Goal: Entertainment & Leisure: Consume media (video, audio)

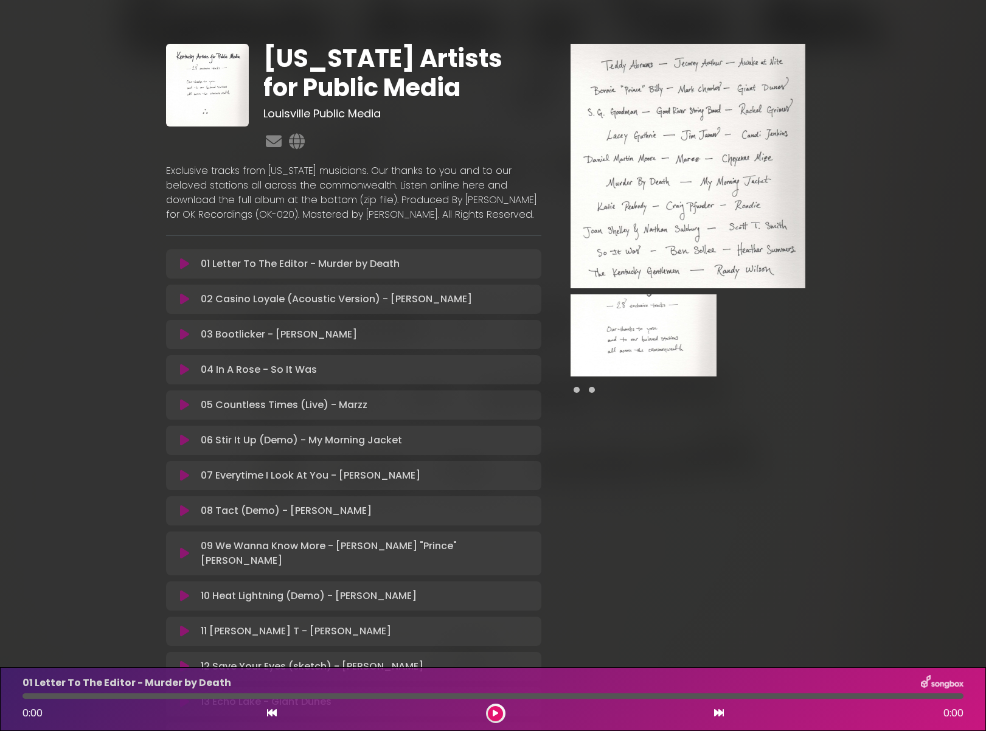
drag, startPoint x: 0, startPoint y: 0, endPoint x: 186, endPoint y: 277, distance: 334.2
click at [186, 270] on icon at bounding box center [184, 264] width 9 height 12
click at [187, 270] on icon at bounding box center [184, 264] width 9 height 12
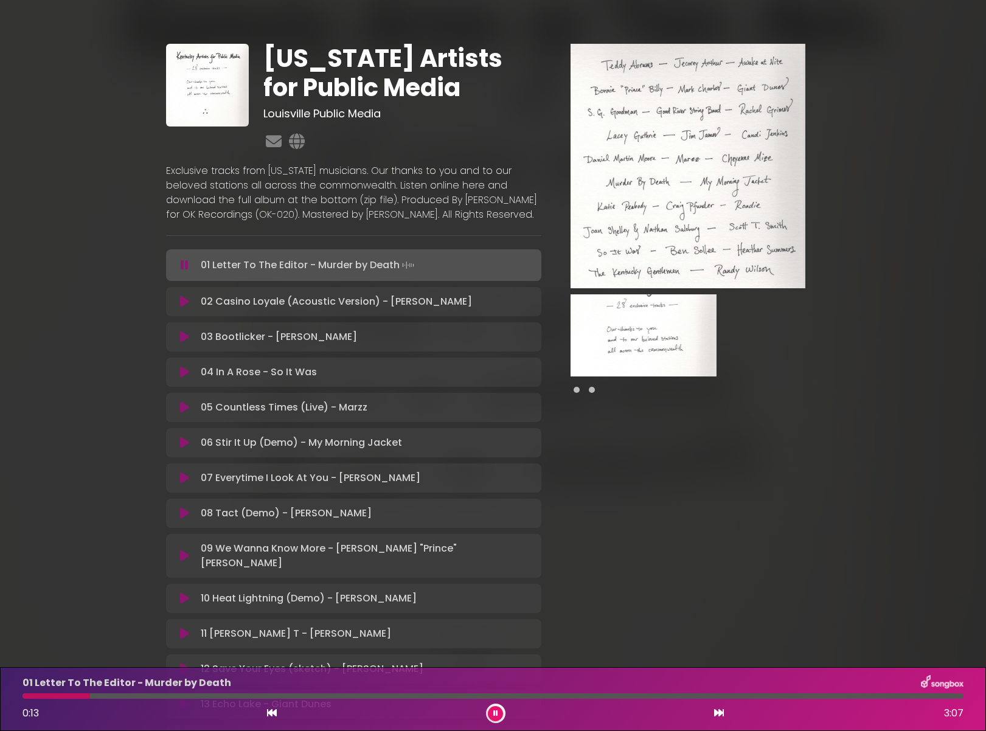
click at [839, 347] on div "Kentucky Artists for Public Media Louisville Public Media" at bounding box center [493, 661] width 803 height 1293
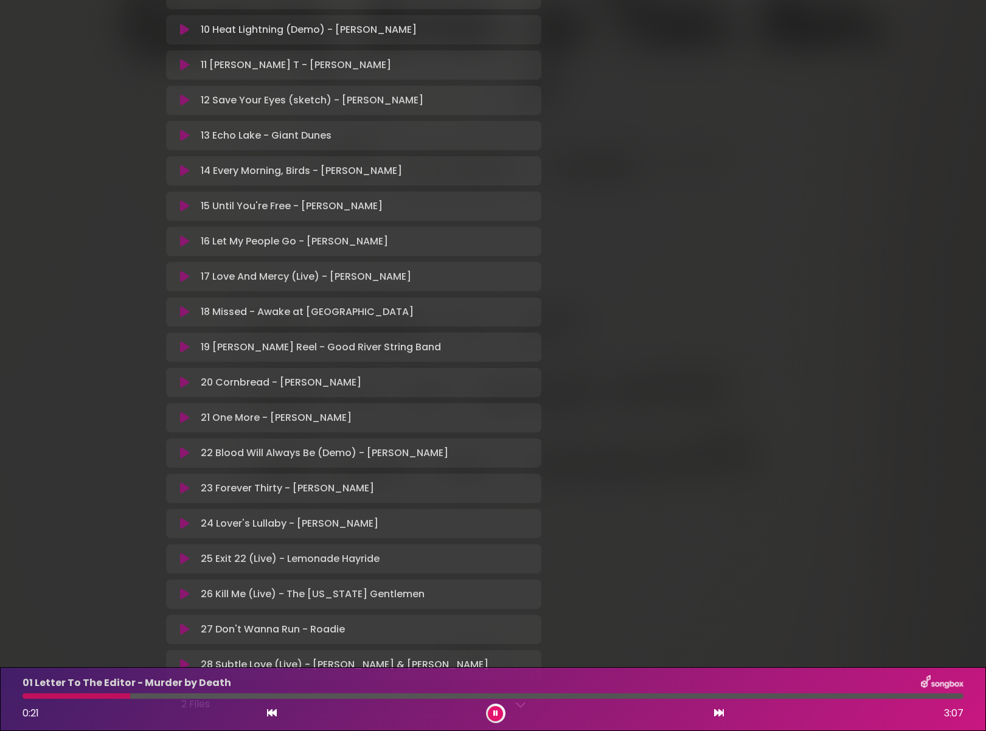
scroll to position [571, 0]
drag, startPoint x: 762, startPoint y: 341, endPoint x: 492, endPoint y: 713, distance: 459.6
click at [492, 713] on button at bounding box center [495, 714] width 15 height 15
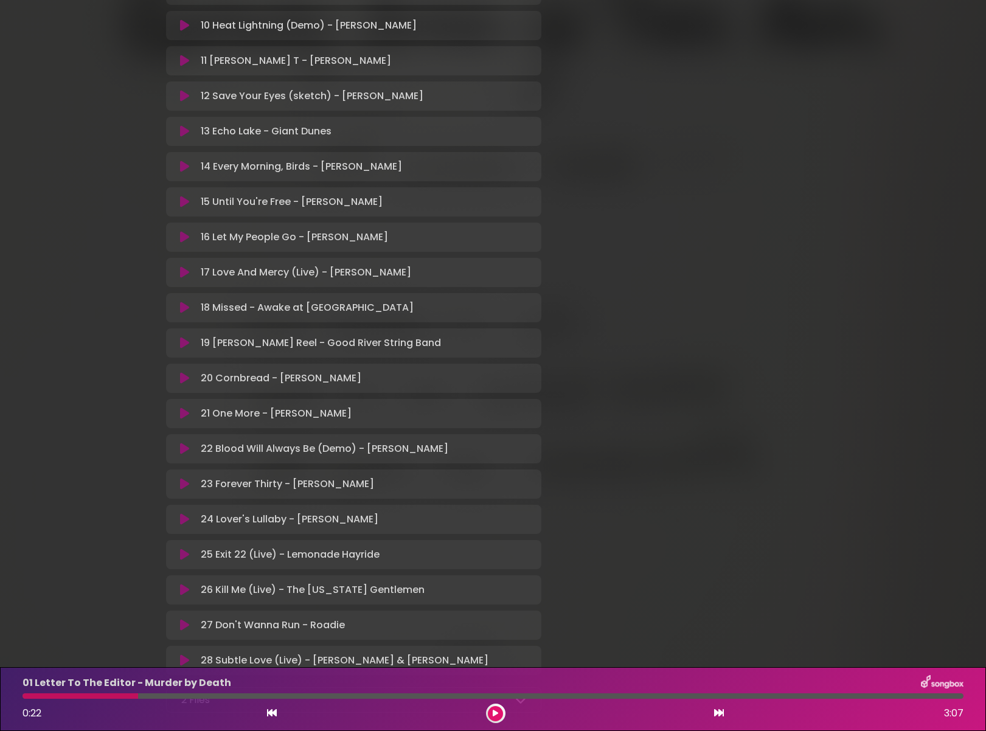
click at [495, 714] on icon at bounding box center [495, 713] width 5 height 7
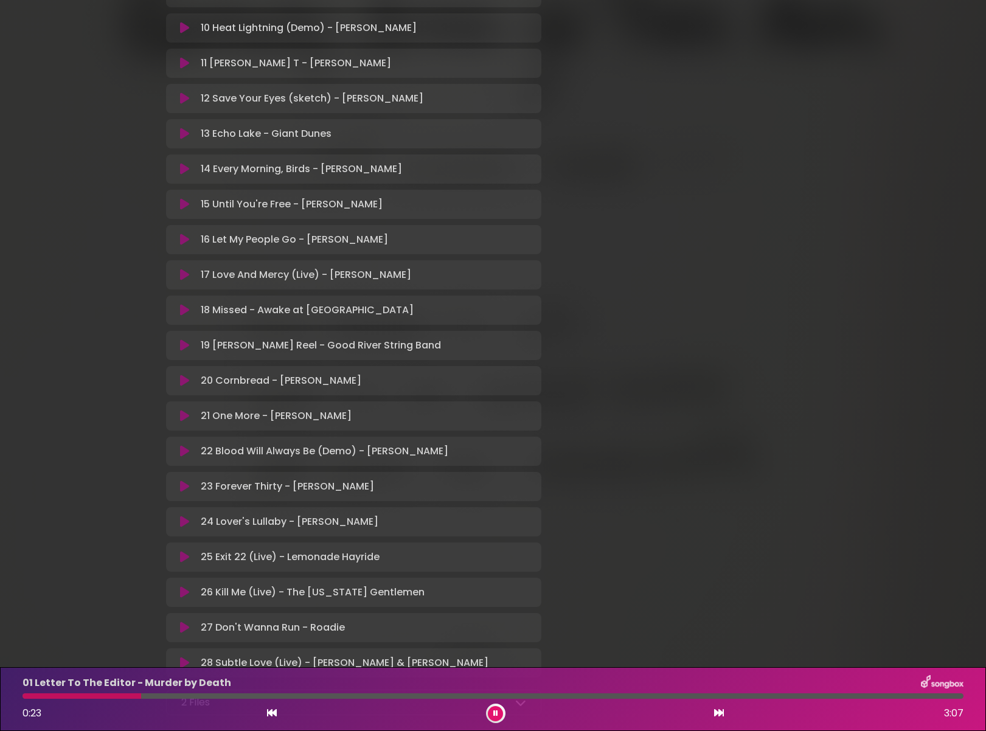
drag, startPoint x: 495, startPoint y: 714, endPoint x: 518, endPoint y: 707, distance: 23.9
click at [518, 707] on div "0:23 3:07" at bounding box center [493, 713] width 956 height 19
click at [500, 717] on button at bounding box center [495, 714] width 15 height 15
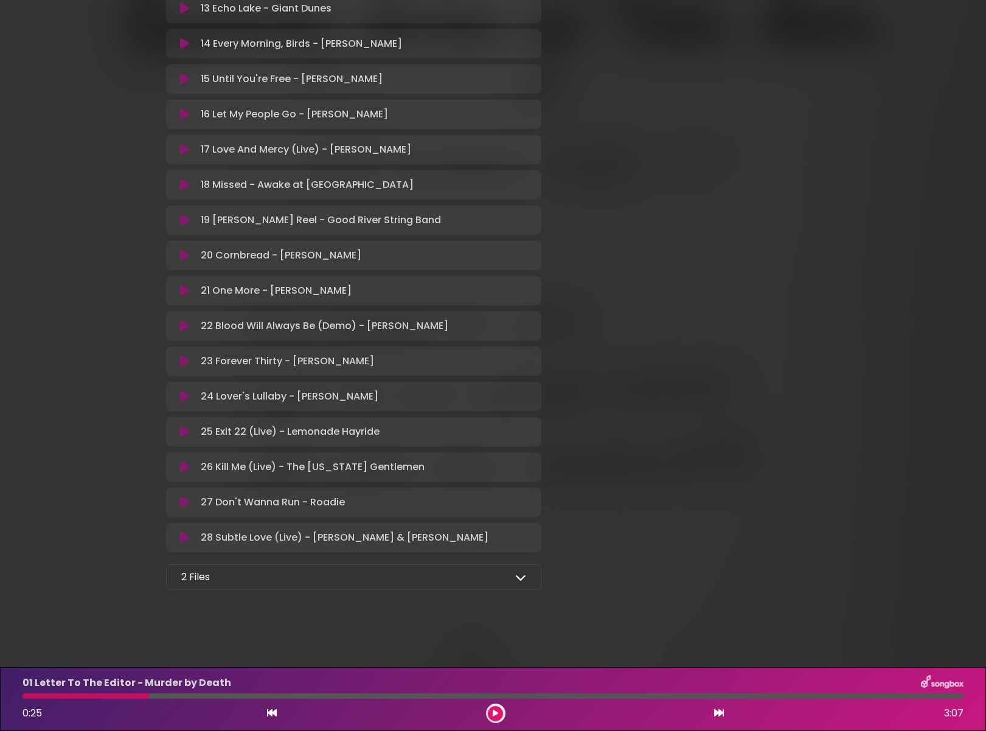
scroll to position [0, 1]
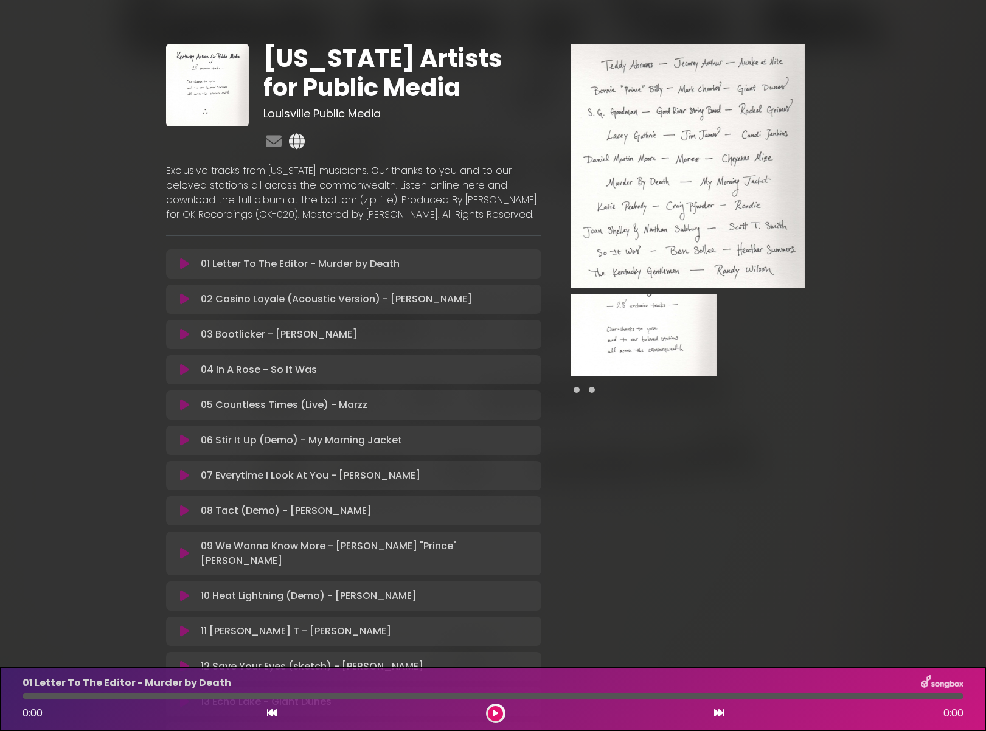
click at [298, 144] on icon at bounding box center [297, 141] width 21 height 16
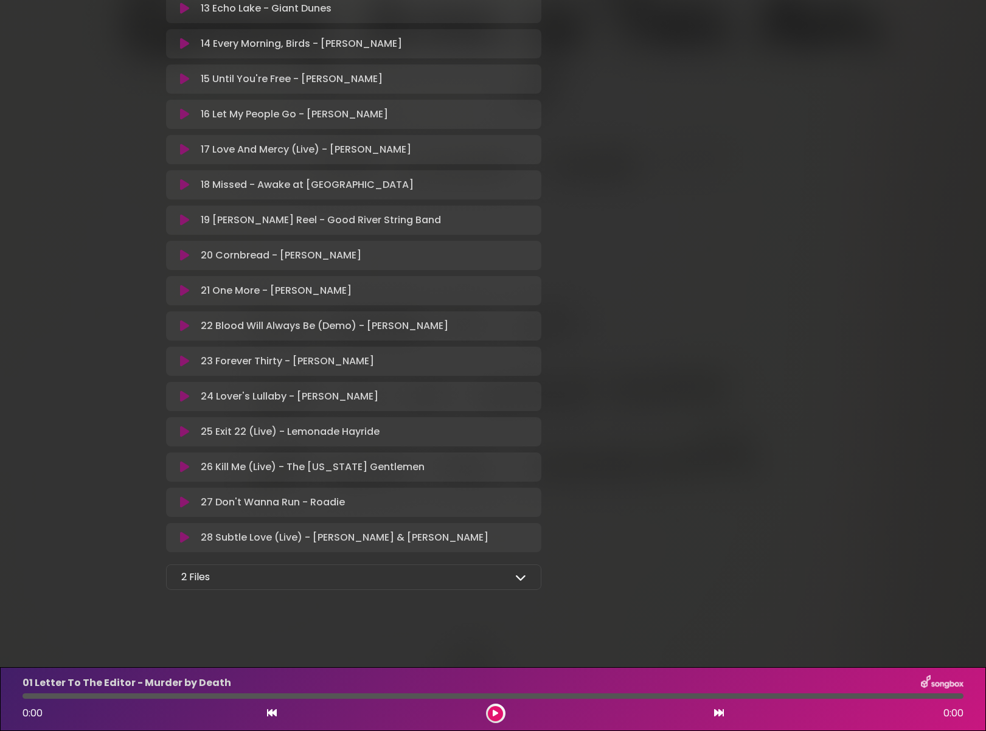
click at [518, 579] on icon at bounding box center [520, 577] width 11 height 11
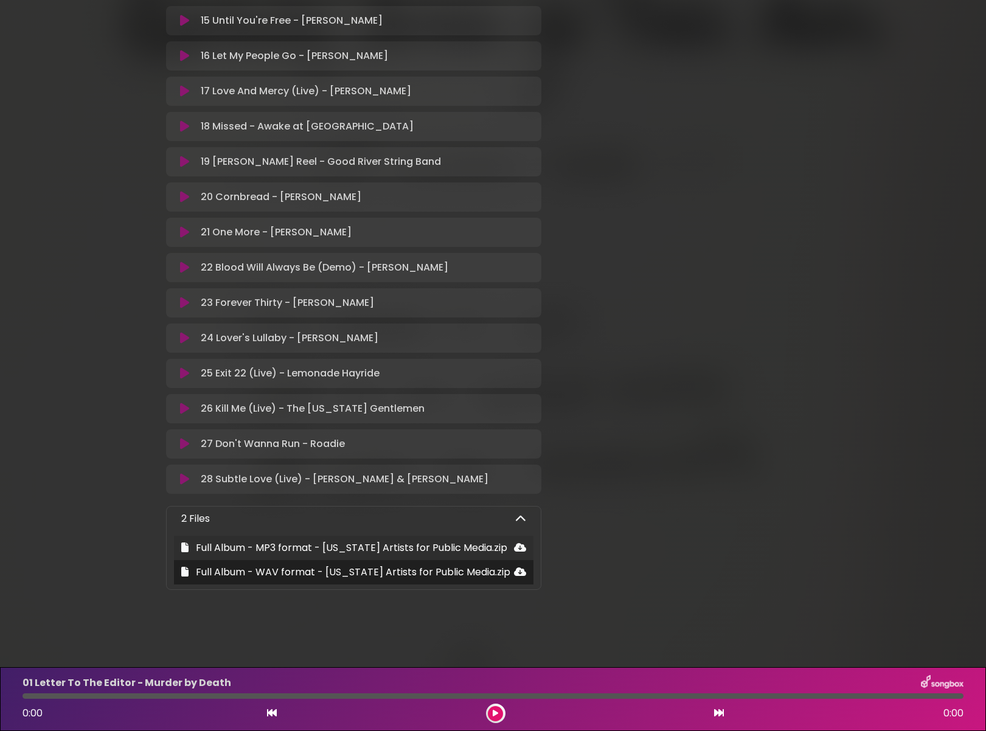
scroll to position [752, 0]
click at [519, 550] on icon at bounding box center [520, 548] width 12 height 10
click at [523, 571] on icon at bounding box center [520, 572] width 12 height 10
